Goal: Find specific page/section

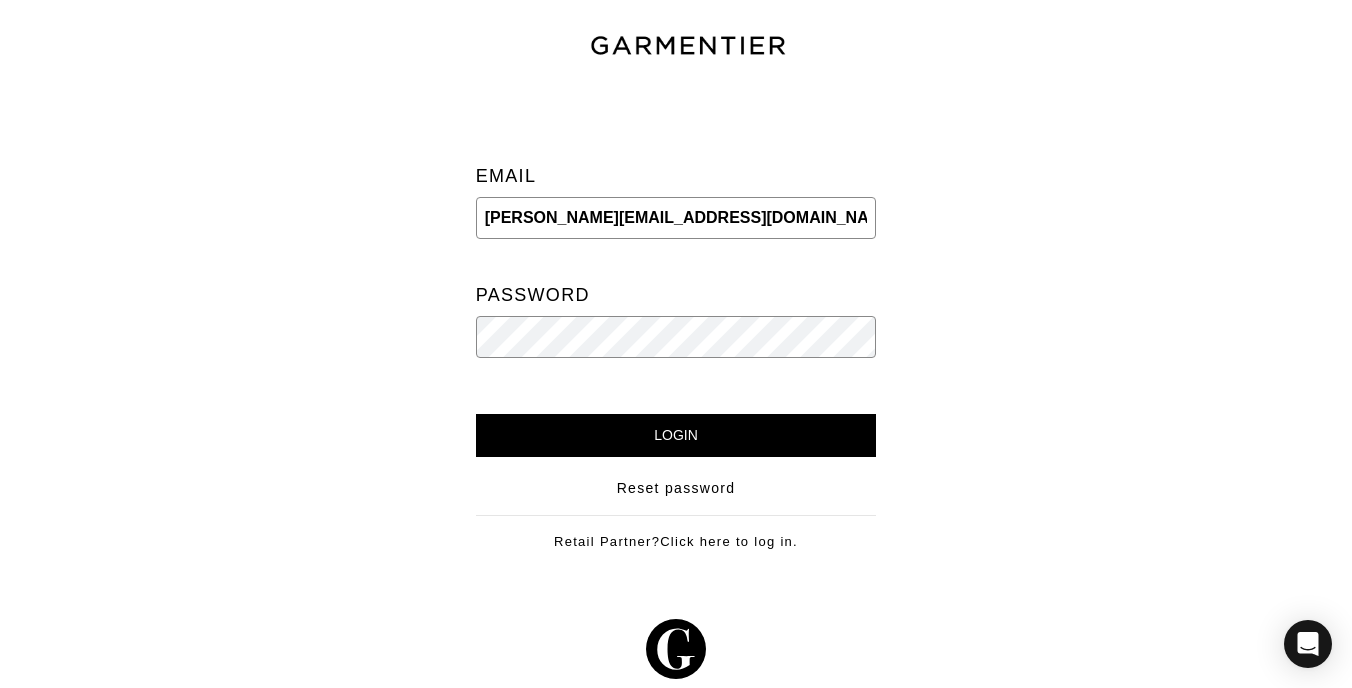
type input "[PERSON_NAME][EMAIL_ADDRESS][DOMAIN_NAME]"
click at [476, 414] on input "Login" at bounding box center [676, 435] width 401 height 43
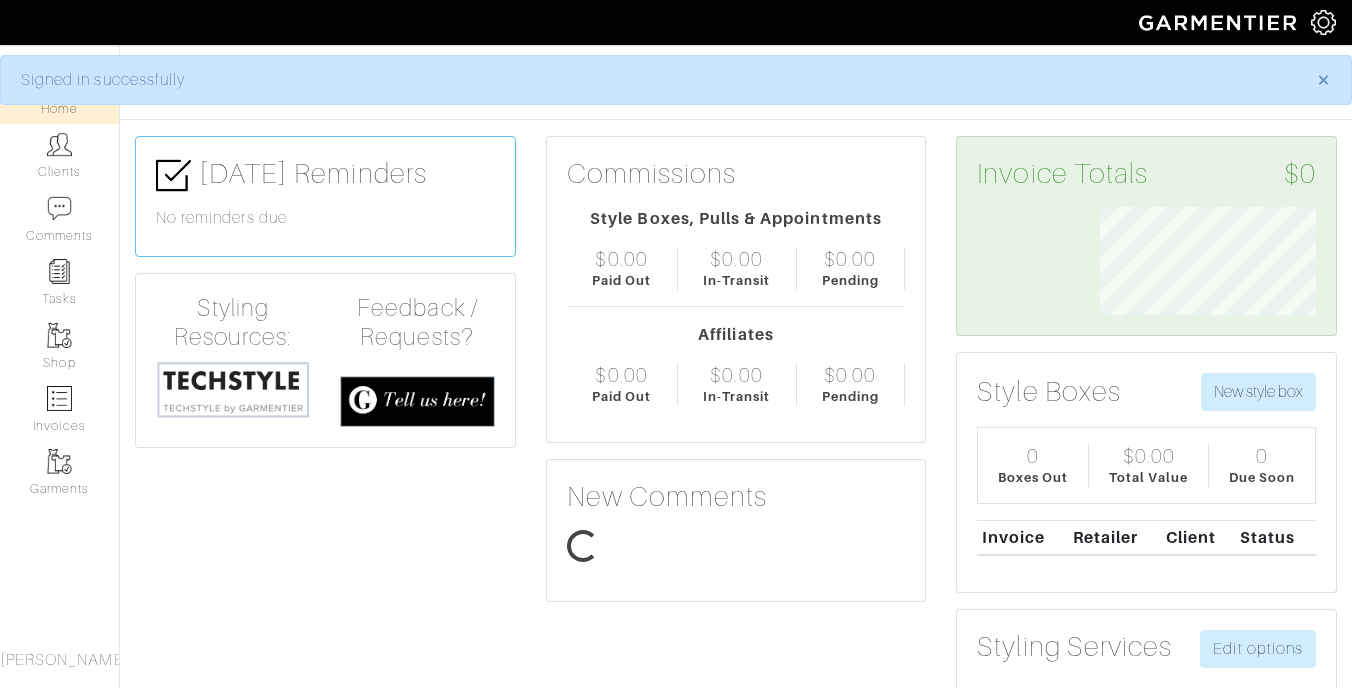
scroll to position [108, 245]
click at [55, 158] on link "Clients" at bounding box center [59, 155] width 119 height 63
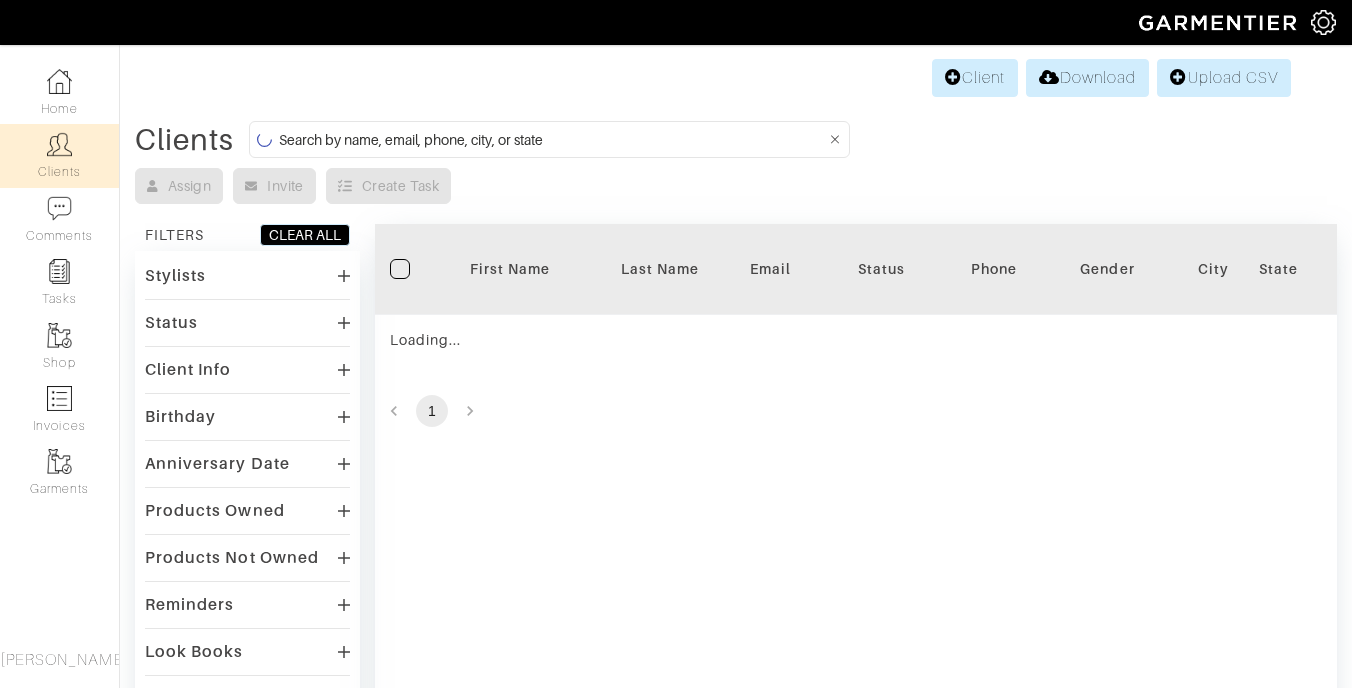
click at [585, 146] on input at bounding box center [552, 139] width 547 height 25
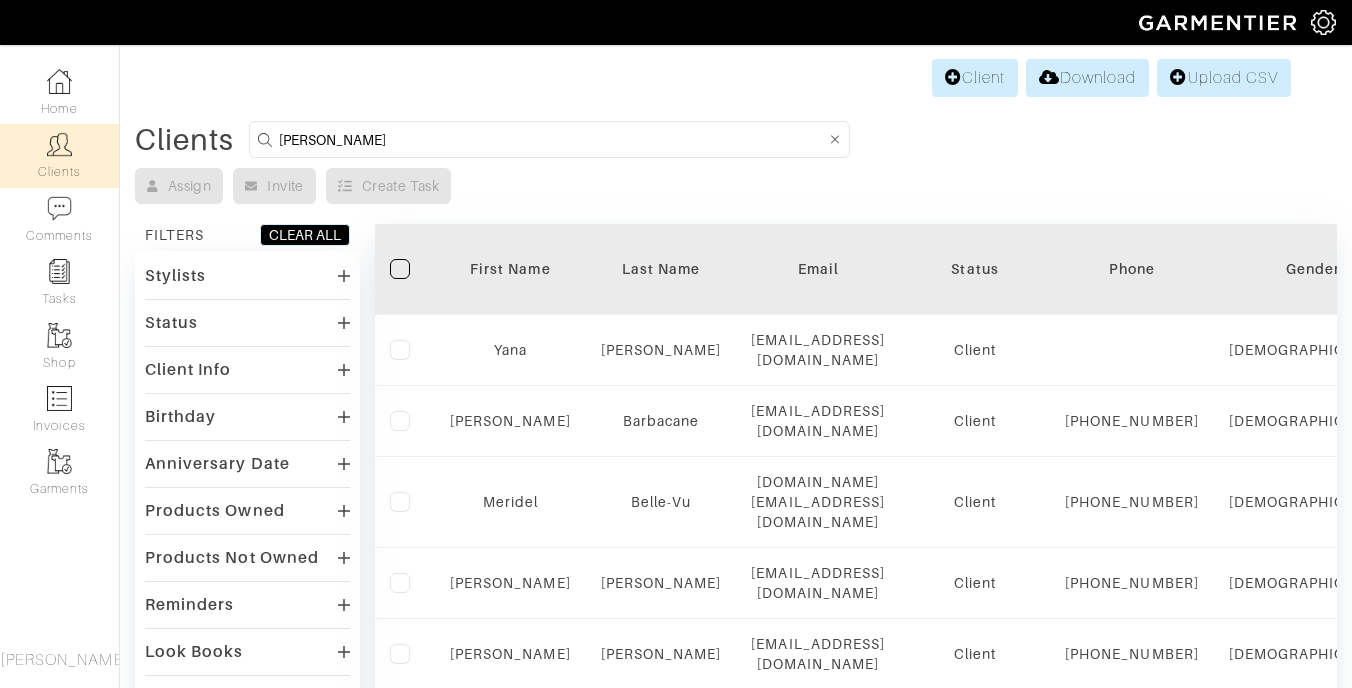
type input "Brandi"
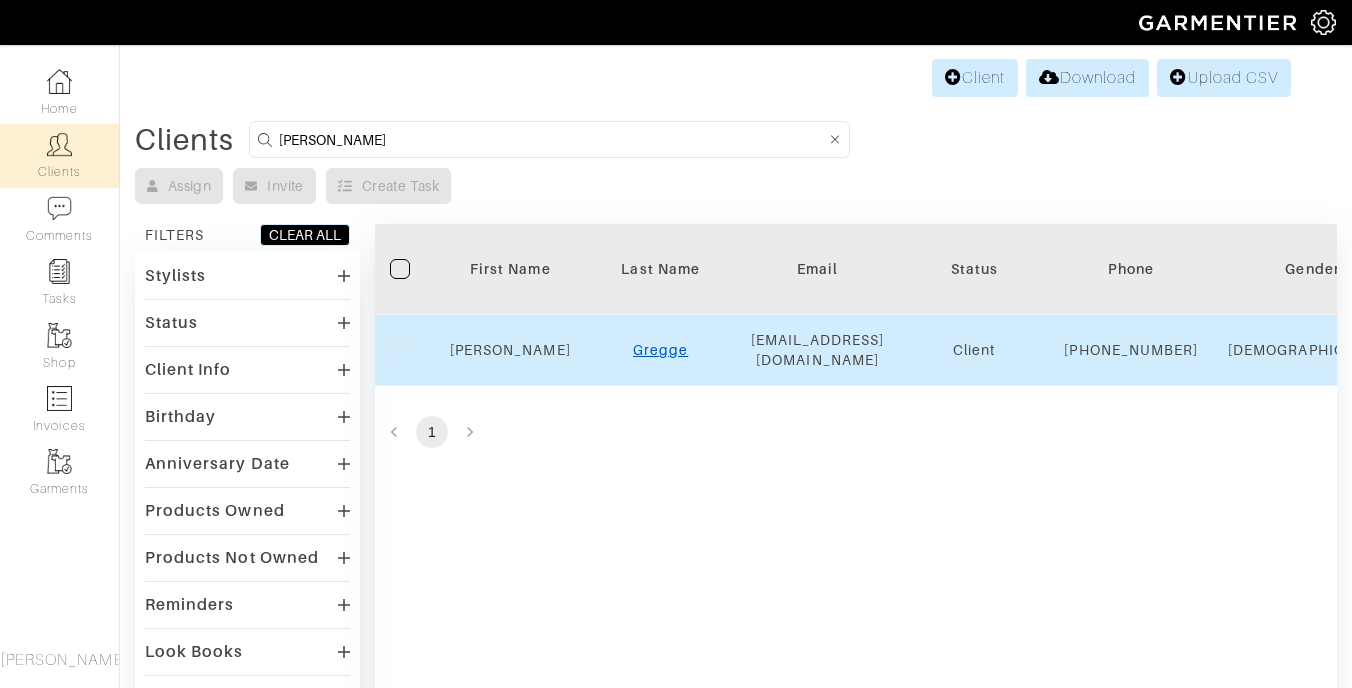
click at [651, 358] on link "Gregge" at bounding box center [660, 350] width 55 height 16
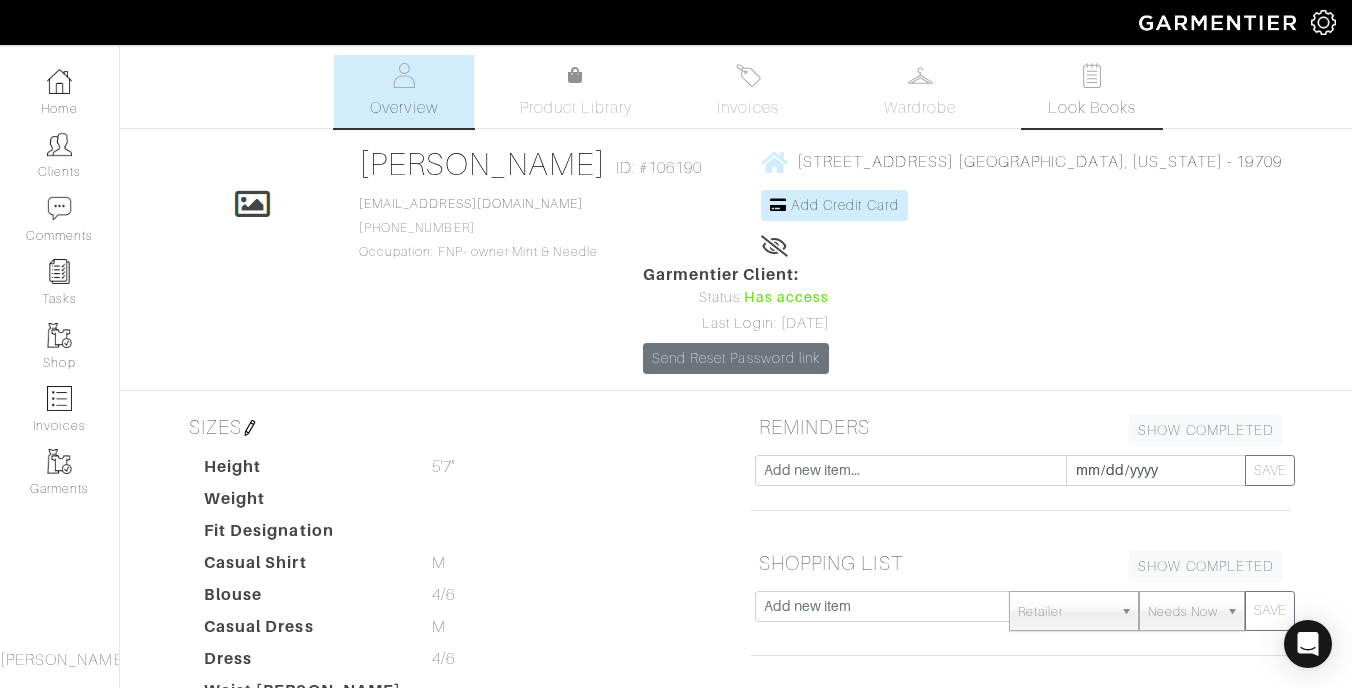
click at [1100, 83] on img at bounding box center [1092, 75] width 25 height 25
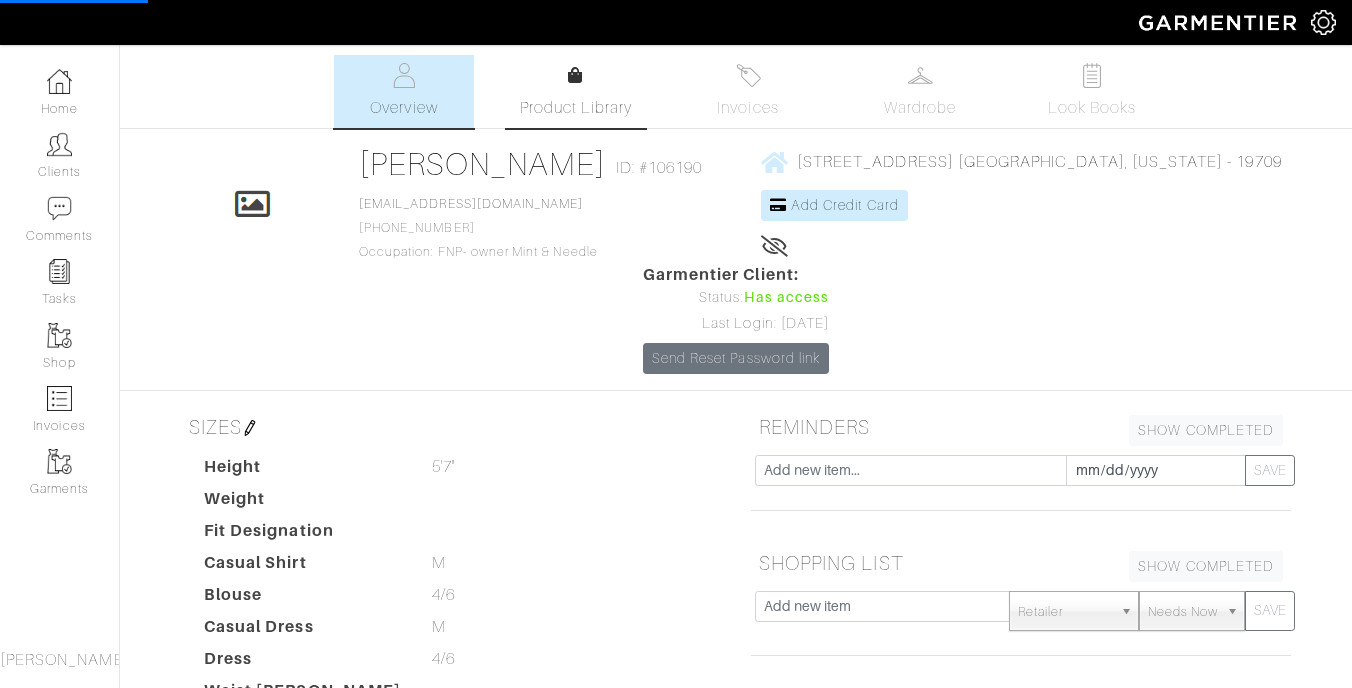
click at [563, 96] on span "Product Library" at bounding box center [576, 108] width 113 height 24
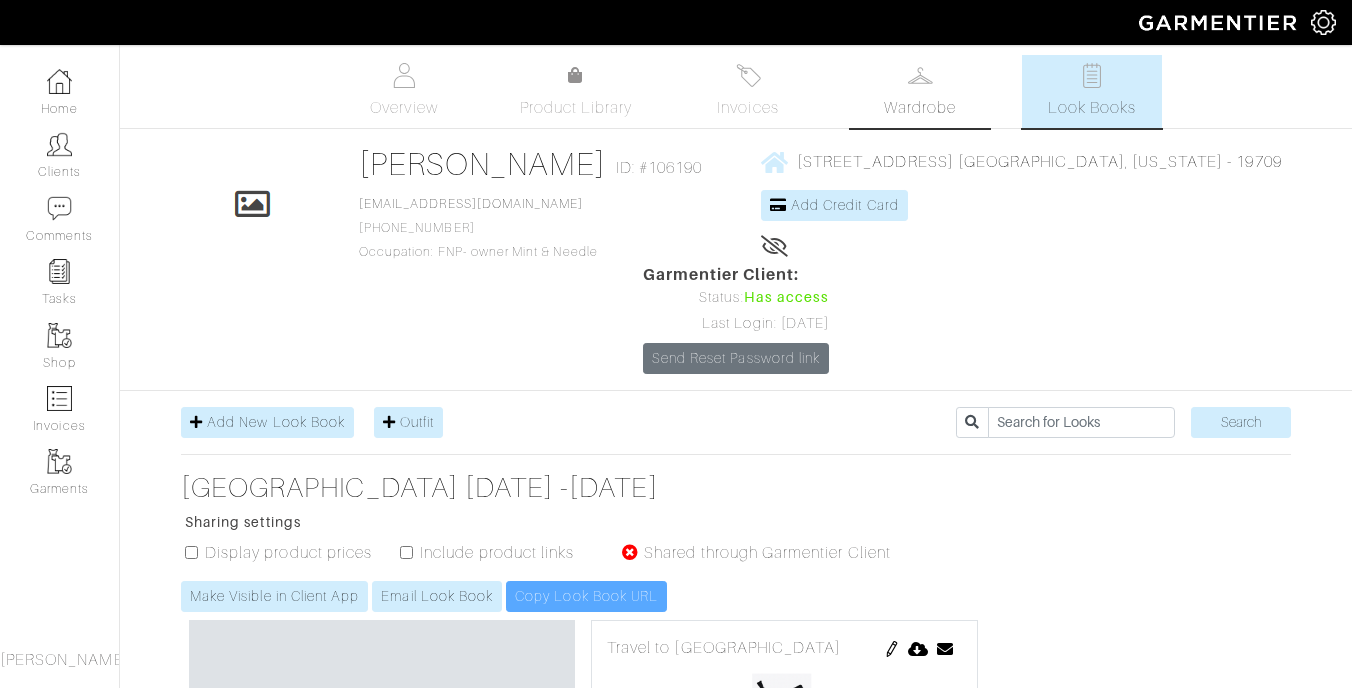
click at [918, 78] on img at bounding box center [920, 75] width 25 height 25
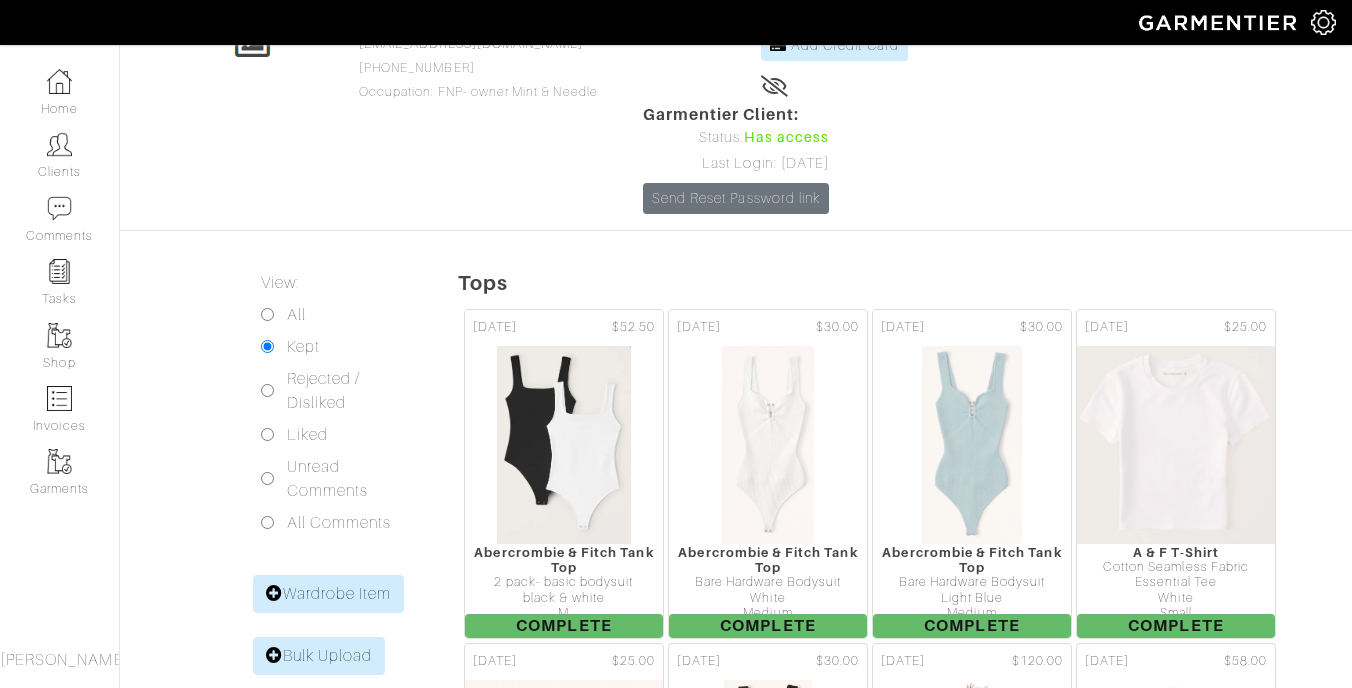
scroll to position [216, 0]
